Goal: Task Accomplishment & Management: Complete application form

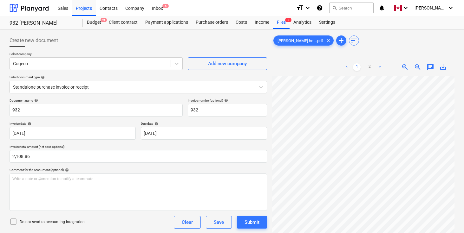
click at [123, 100] on div "Document name help" at bounding box center [96, 101] width 173 height 4
click at [134, 99] on div "Document name help" at bounding box center [96, 101] width 173 height 4
click at [129, 96] on div "Select company Cogeco Add new company Select document type help Standalone purc…" at bounding box center [138, 75] width 257 height 47
click at [128, 100] on div "Document name help" at bounding box center [96, 101] width 173 height 4
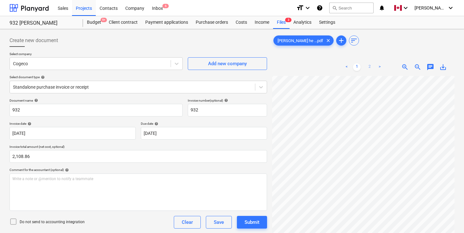
click at [368, 67] on link "2" at bounding box center [369, 67] width 8 height 8
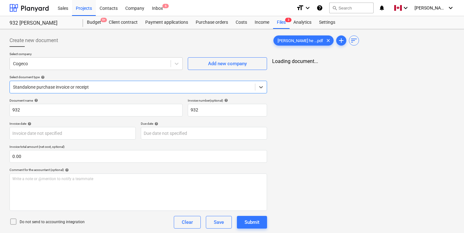
type input "[DATE]"
click at [368, 69] on link "2" at bounding box center [369, 67] width 8 height 8
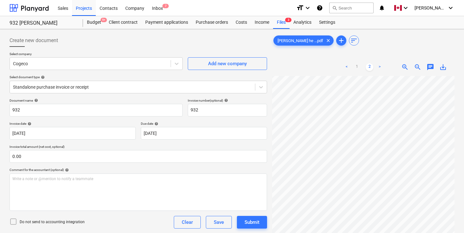
scroll to position [151, 11]
click at [417, 68] on span "zoom_out" at bounding box center [417, 67] width 8 height 8
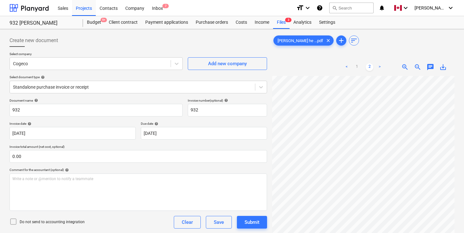
click at [417, 68] on span "zoom_out" at bounding box center [417, 67] width 8 height 8
click at [41, 68] on div "Cogeco" at bounding box center [90, 63] width 161 height 9
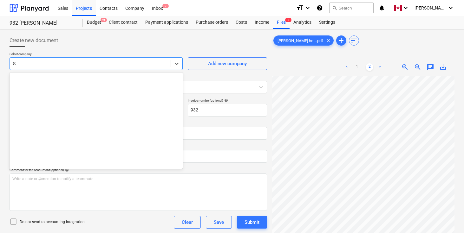
scroll to position [532, 0]
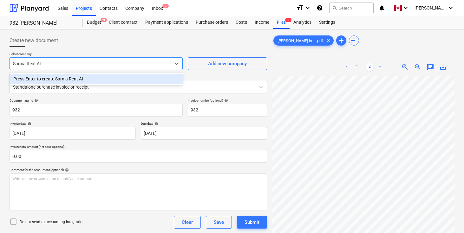
type input "Sarnia Rent All"
click at [54, 81] on div "Press Enter to create Sarnia Rent All" at bounding box center [96, 79] width 173 height 10
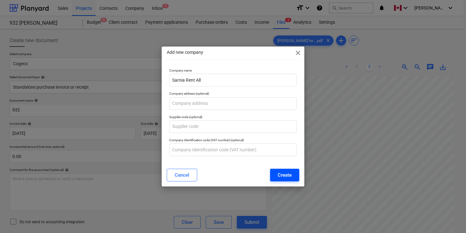
click at [289, 174] on div "Create" at bounding box center [285, 175] width 14 height 8
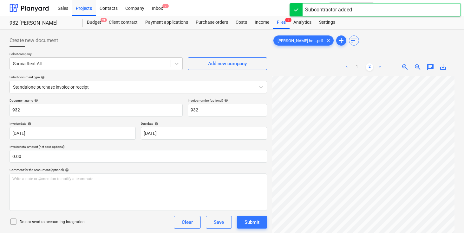
click at [137, 50] on div at bounding box center [138, 49] width 257 height 5
click at [149, 47] on div at bounding box center [138, 49] width 257 height 5
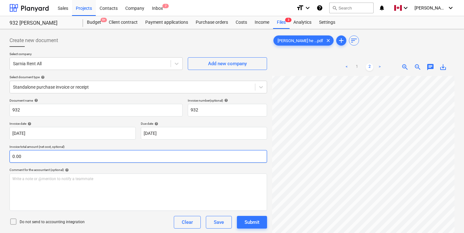
click at [48, 154] on input "0.00" at bounding box center [138, 156] width 257 height 13
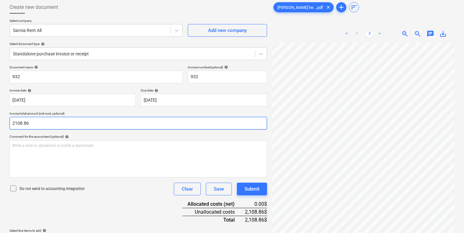
scroll to position [41, 0]
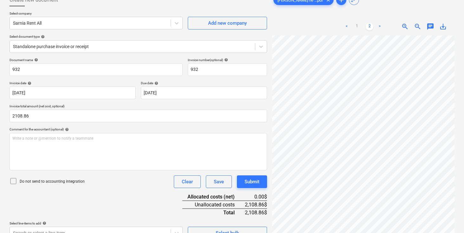
click at [125, 131] on div "Comment for the accountant (optional) help" at bounding box center [138, 129] width 257 height 4
type input "2,108.86"
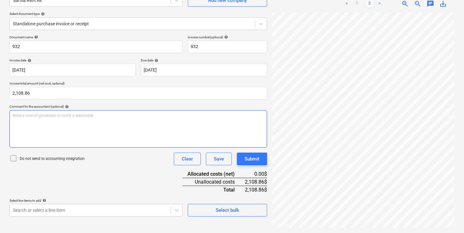
scroll to position [170, 106]
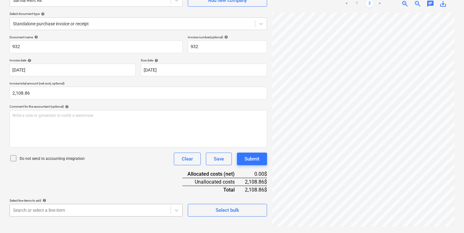
click at [80, 170] on body "Sales Projects Contacts Company Inbox 7 format_size keyboard_arrow_down help se…" at bounding box center [232, 53] width 464 height 233
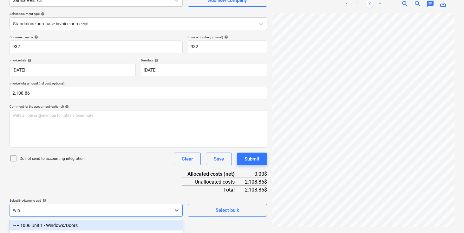
scroll to position [114, 0]
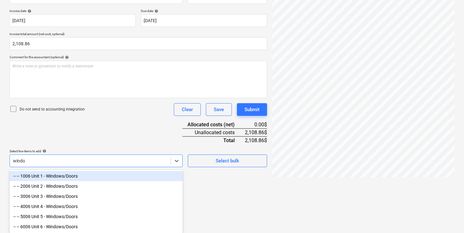
type input "window"
click at [67, 176] on div "-- -- 1006 Unit 1 - Windows/Doors" at bounding box center [96, 176] width 173 height 10
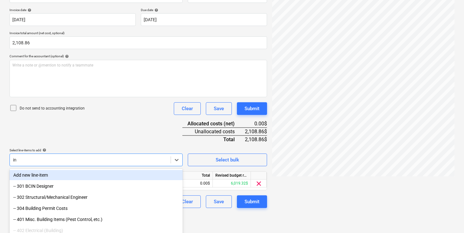
type input "i"
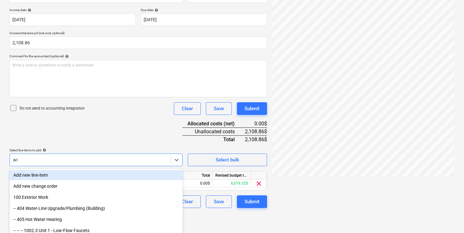
scroll to position [103, 0]
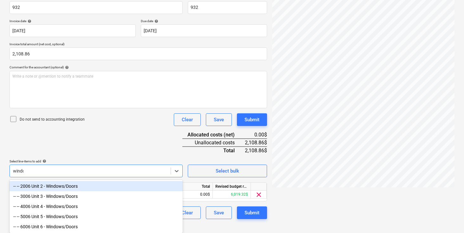
type input "window"
click at [64, 184] on div "-- -- 2006 Unit 2 - Windows/Doors" at bounding box center [96, 186] width 173 height 10
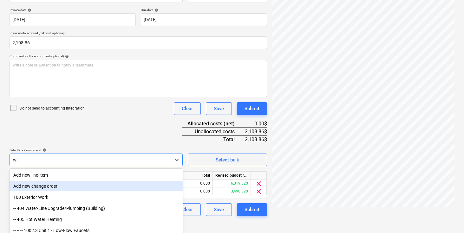
scroll to position [102, 0]
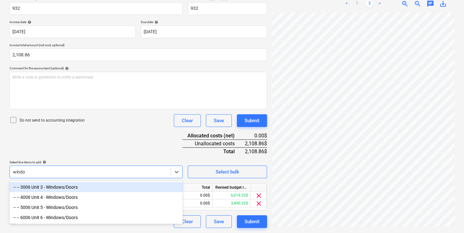
type input "window"
click at [67, 187] on div "-- -- 3006 Unit 3 - Windows/Doors" at bounding box center [96, 187] width 173 height 10
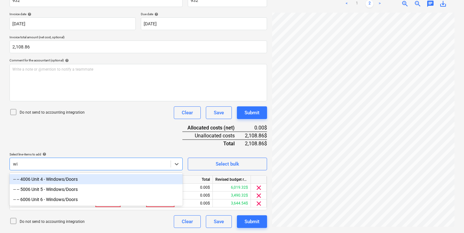
scroll to position [110, 0]
type input "window"
click at [65, 180] on div "-- -- 4006 Unit 4 - Windows/Doors" at bounding box center [96, 179] width 173 height 10
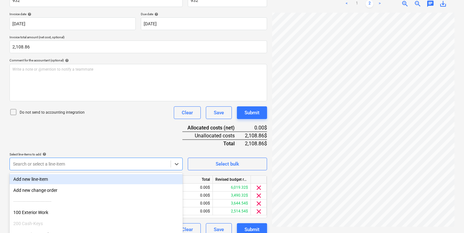
scroll to position [114, 0]
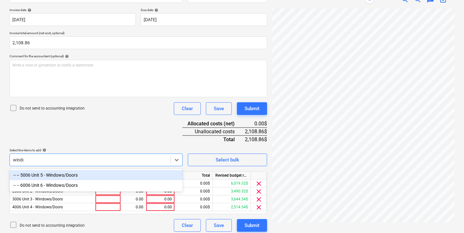
type input "window"
click at [61, 176] on div "-- -- 5006 Unit 5 - Windows/Doors" at bounding box center [96, 175] width 173 height 10
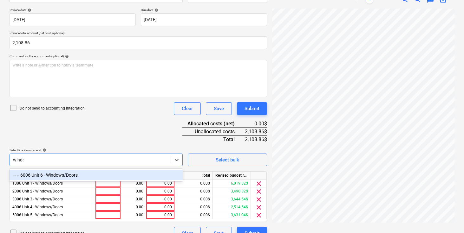
type input "window"
click at [61, 175] on div "-- -- 6006 Unit 6 - Windows/Doors" at bounding box center [96, 175] width 173 height 10
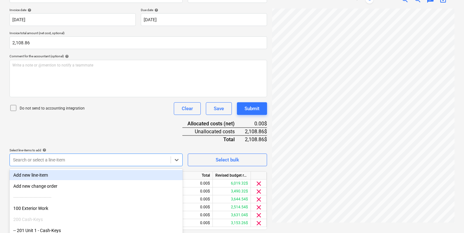
click at [100, 138] on div "Document name help 932 Invoice number (optional) help 932 Invoice date help [DA…" at bounding box center [138, 116] width 257 height 263
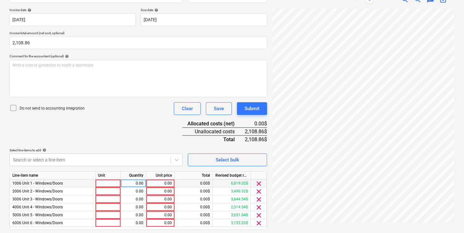
click at [112, 181] on div at bounding box center [107, 184] width 25 height 8
type input "pcs"
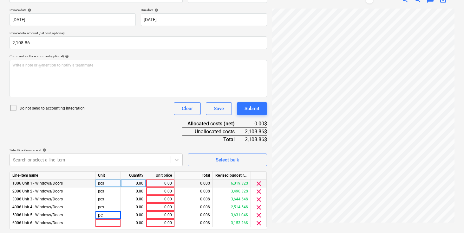
type input "pcs"
click at [157, 186] on div "0.00" at bounding box center [160, 184] width 23 height 8
type input "351.48"
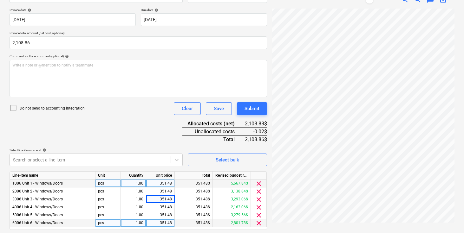
click at [170, 225] on div "351.48" at bounding box center [160, 223] width 23 height 8
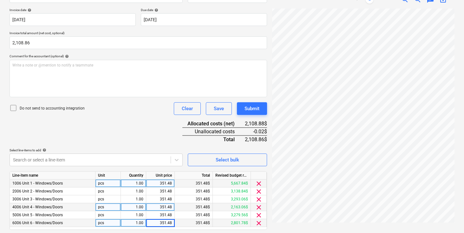
type input "351.46"
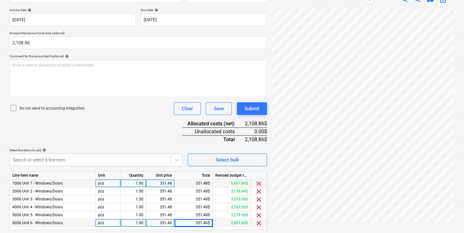
click at [148, 133] on div "Document name help 932 Invoice number (optional) help 932 Invoice date help [DA…" at bounding box center [138, 116] width 257 height 263
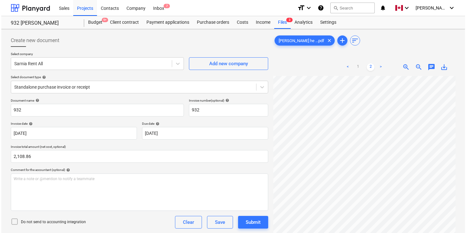
scroll to position [133, 0]
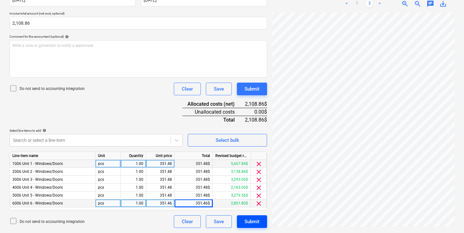
click at [253, 221] on div "Submit" at bounding box center [251, 222] width 15 height 8
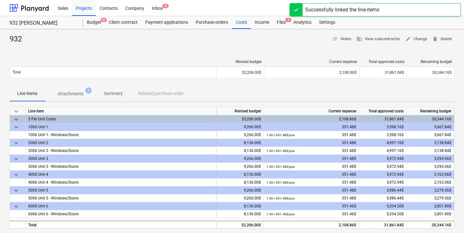
click at [176, 53] on div "932 notes Notes business View subcontractor edit Change delete Delete Revised b…" at bounding box center [232, 178] width 464 height 299
